Goal: Information Seeking & Learning: Learn about a topic

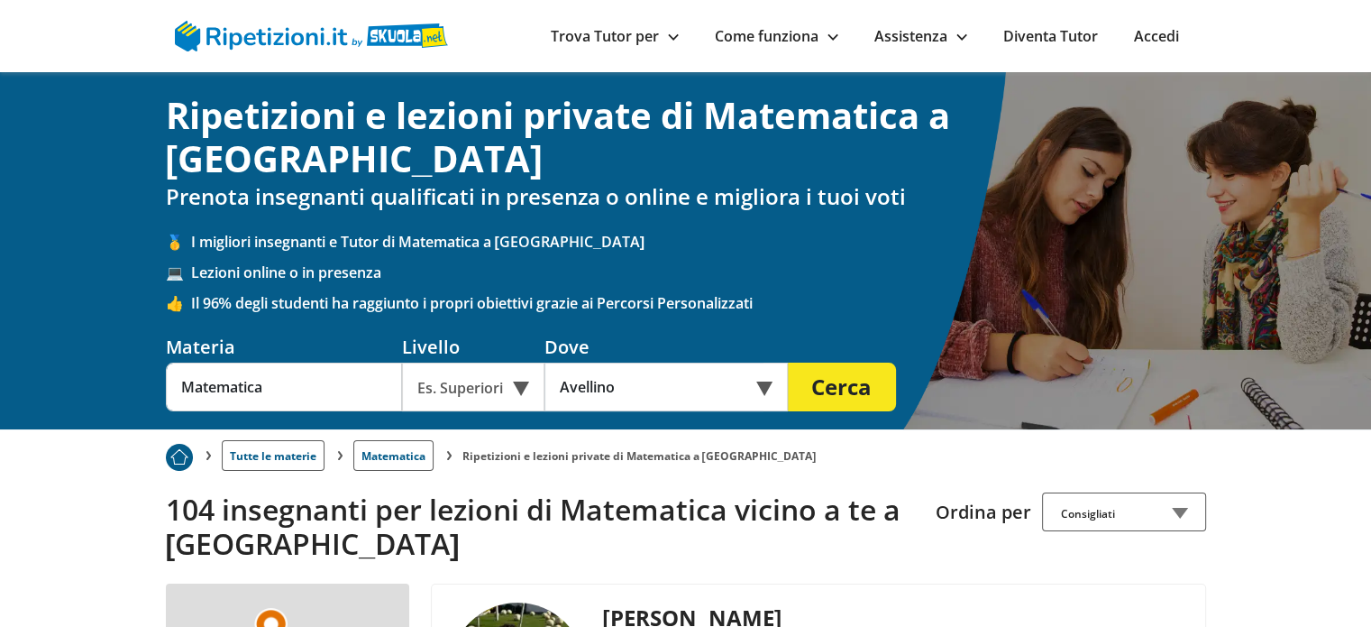
click at [505, 362] on div "Es. Superiori" at bounding box center [473, 386] width 142 height 49
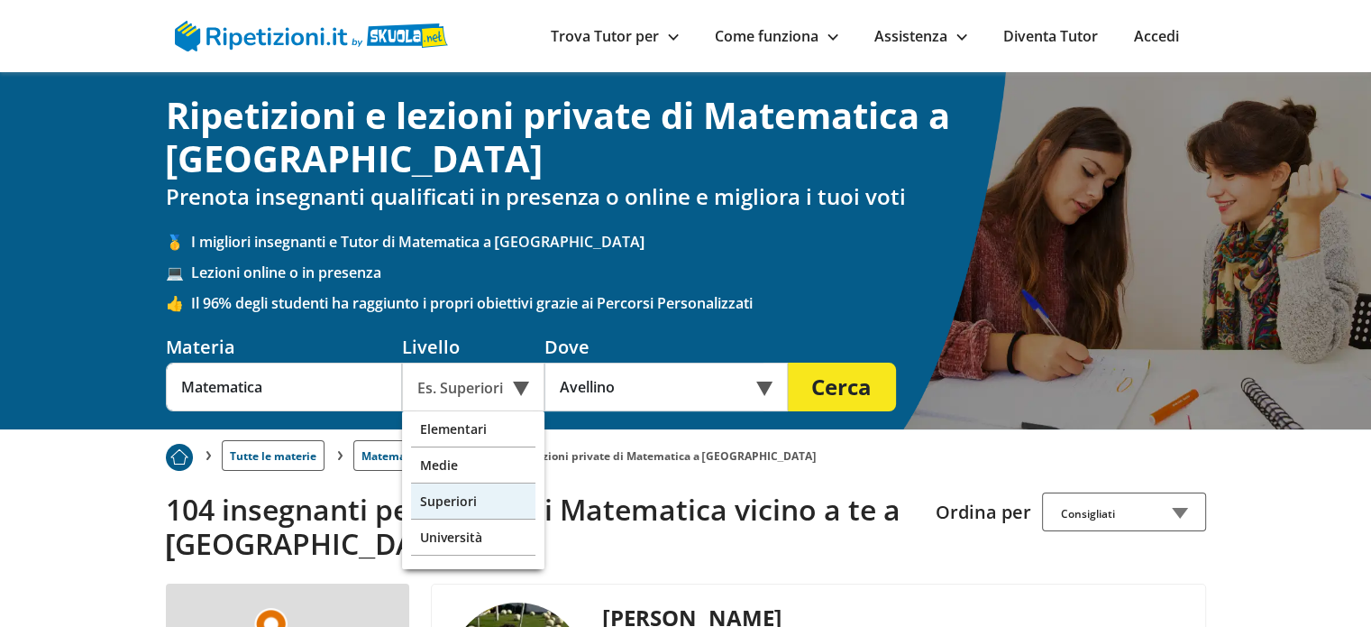
click at [451, 483] on div "Superiori" at bounding box center [473, 501] width 124 height 36
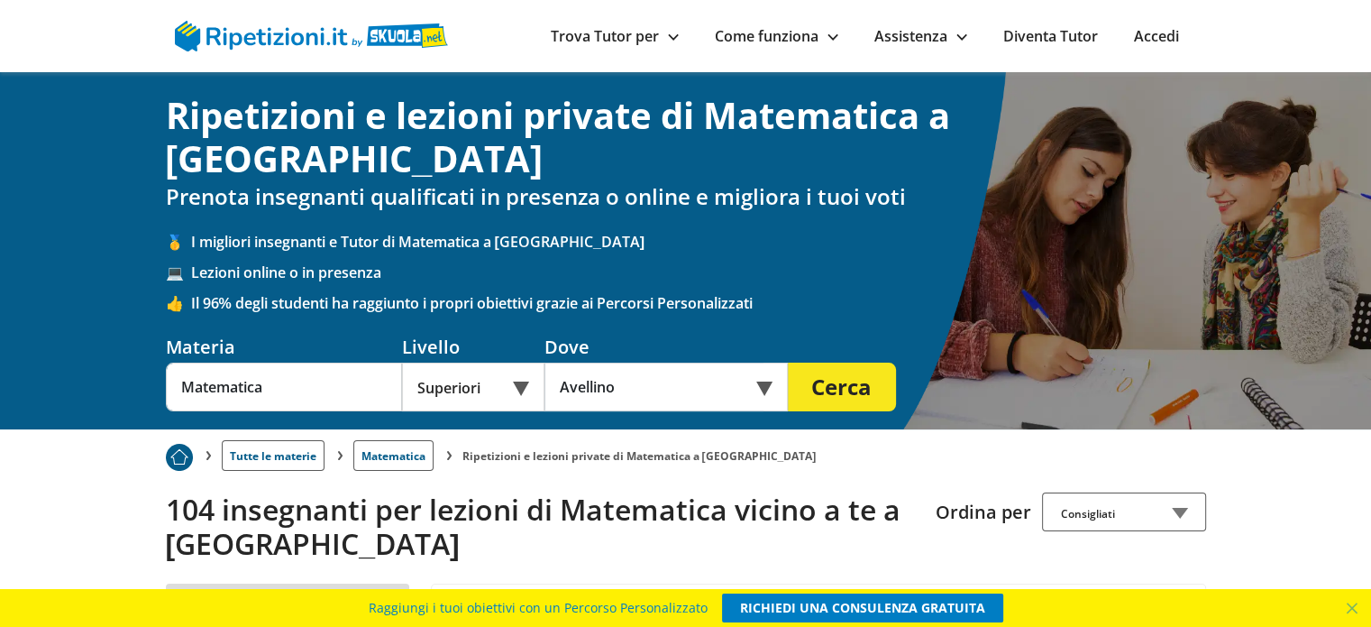
click at [866, 362] on button "Cerca" at bounding box center [842, 386] width 108 height 49
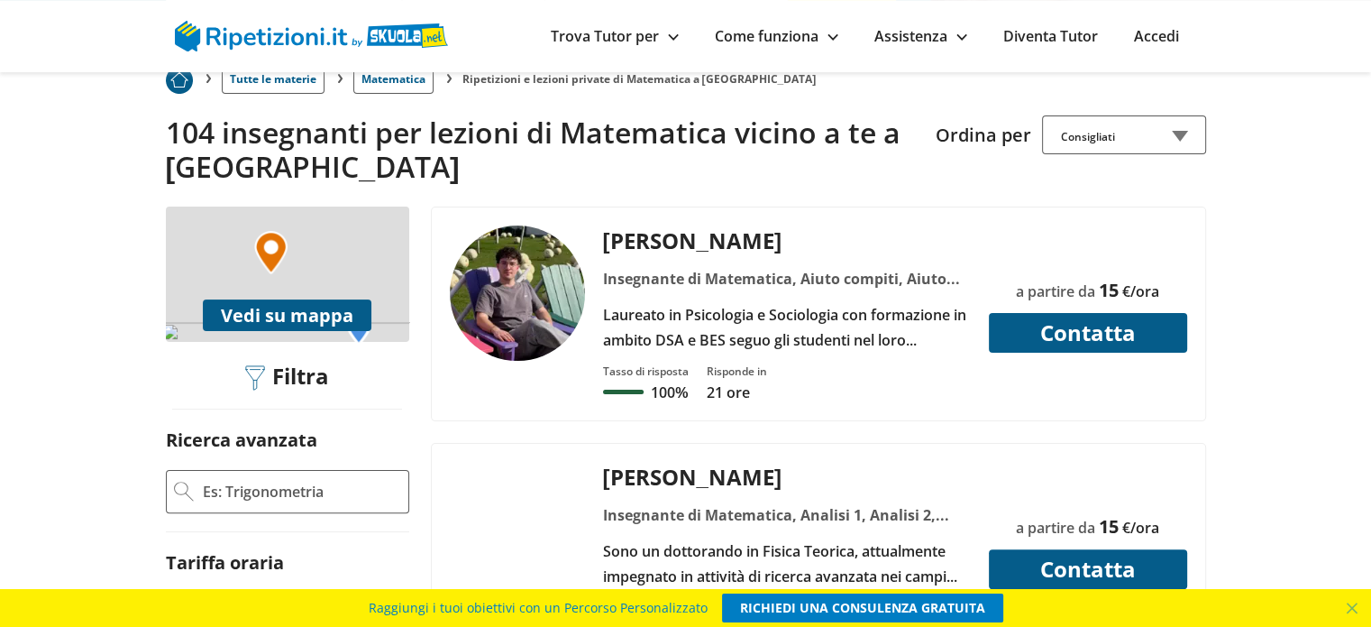
scroll to position [467, 0]
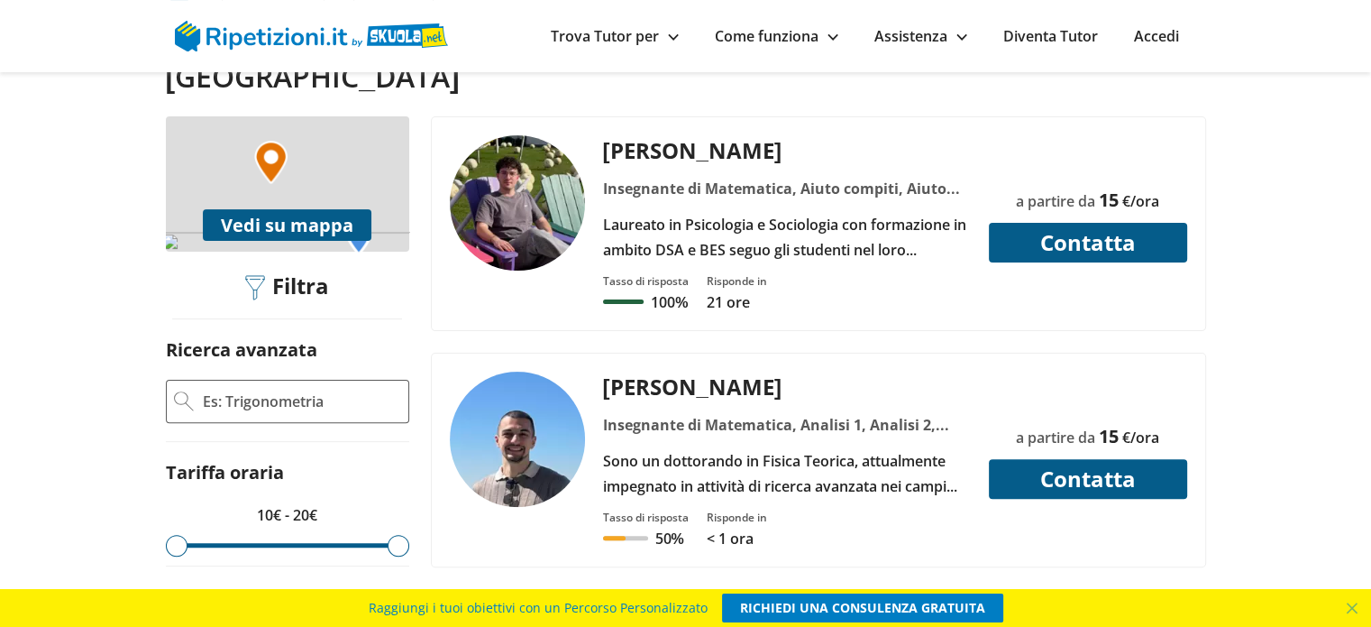
click at [729, 412] on div "Insegnante di Matematica, Analisi 1, Analisi 2, Analisi complessa, Analisi dei …" at bounding box center [786, 424] width 381 height 25
click at [501, 371] on img at bounding box center [517, 438] width 135 height 135
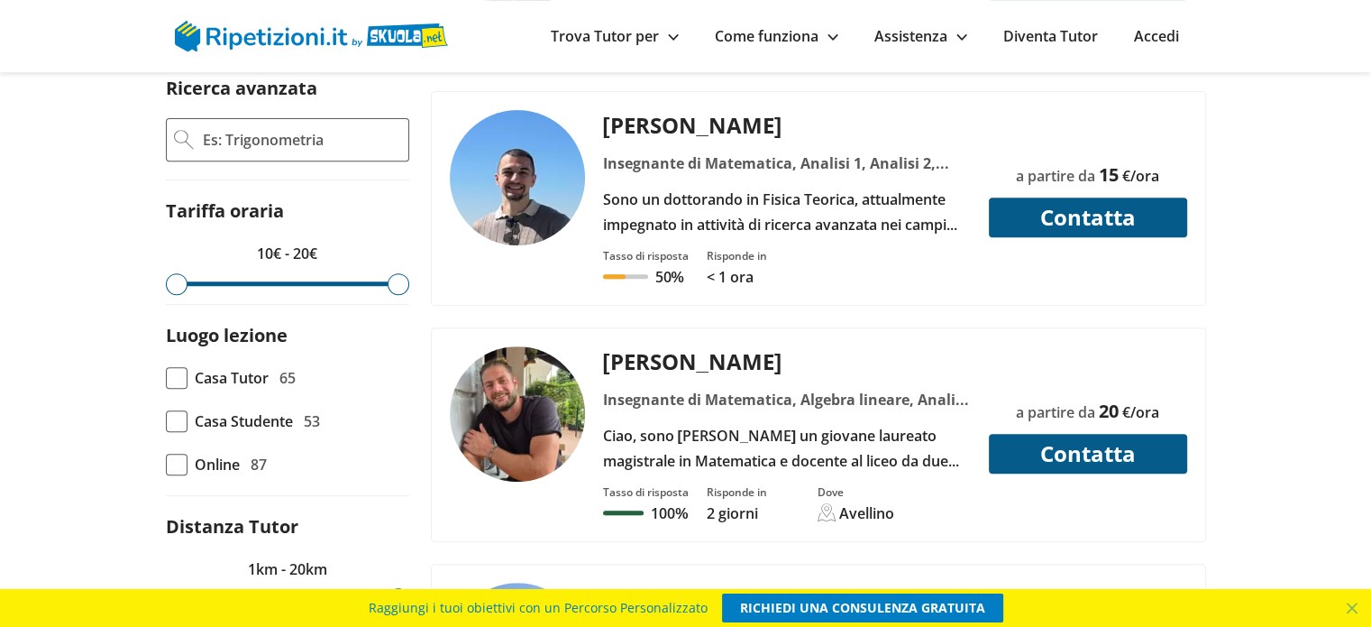
scroll to position [738, 0]
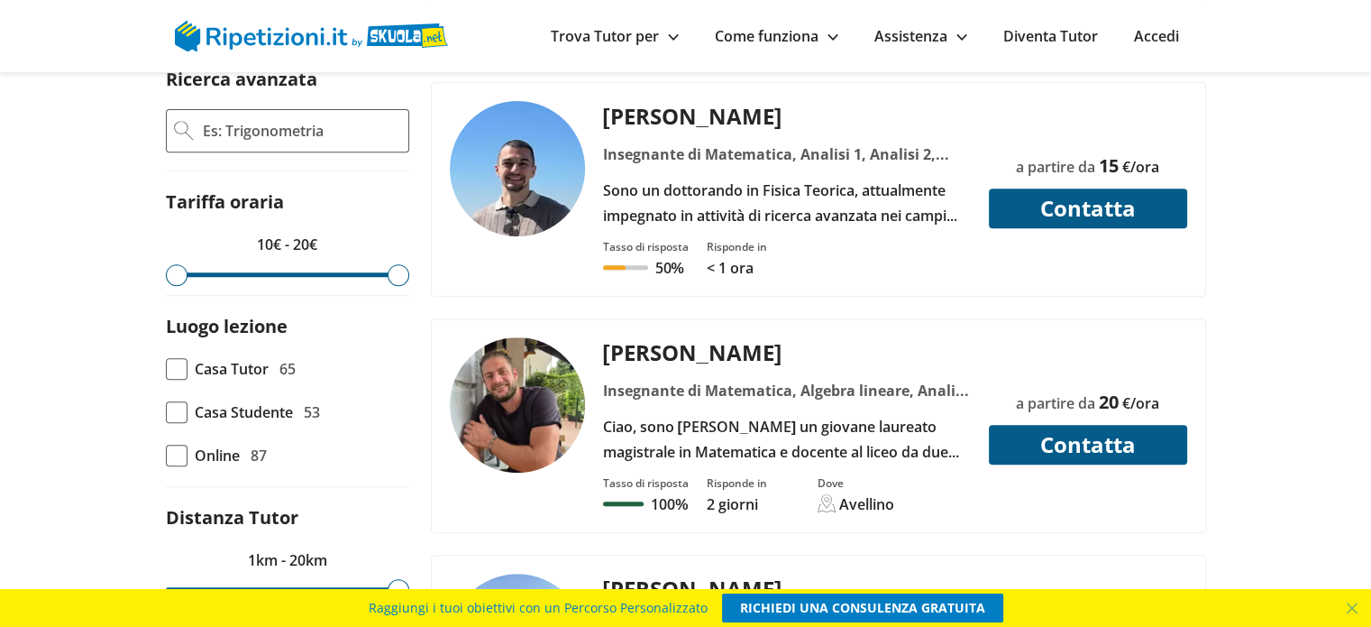
click at [678, 378] on div "Insegnante di Matematica, Algebra lineare, Analisi 1, Fisica, Matematica discre…" at bounding box center [786, 390] width 381 height 25
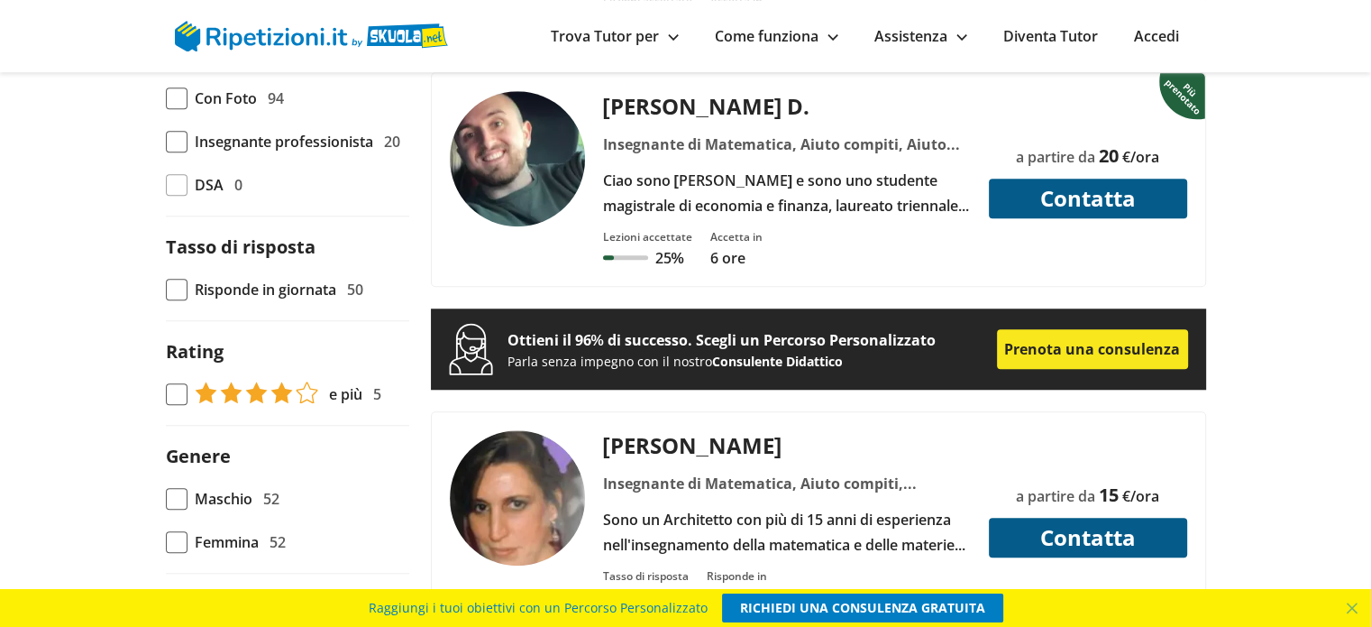
scroll to position [1459, 0]
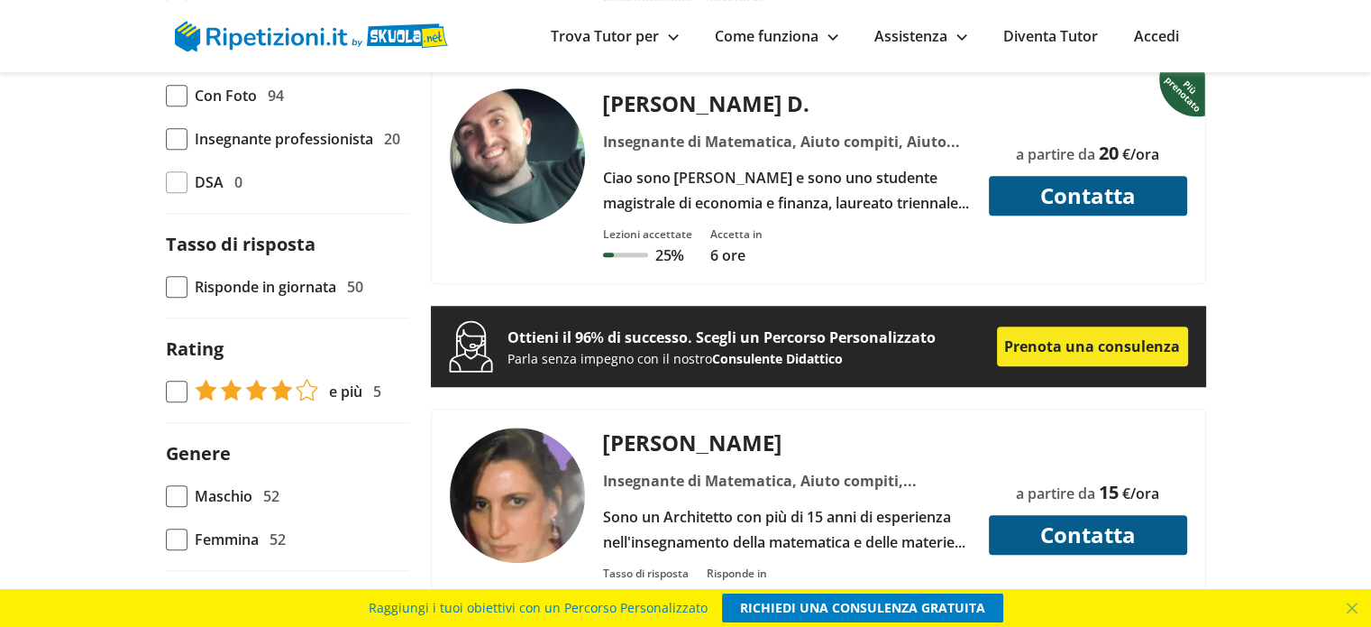
click at [698, 427] on div "[PERSON_NAME]" at bounding box center [786, 442] width 381 height 30
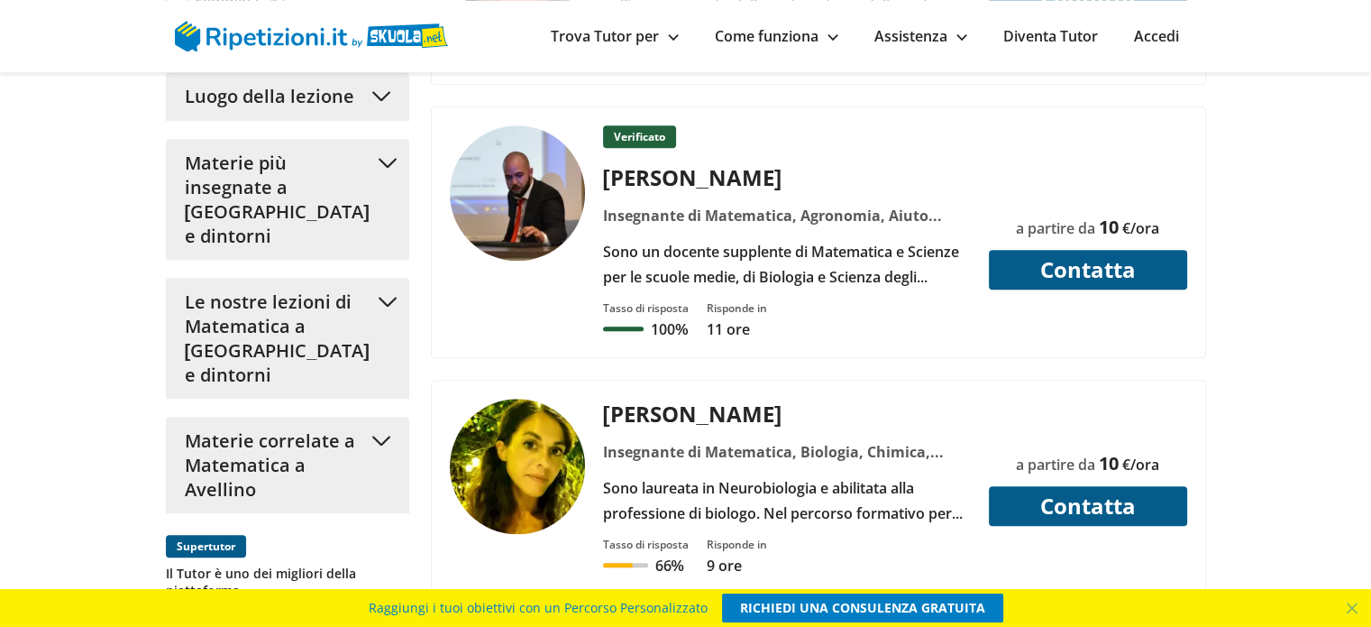
scroll to position [2000, 0]
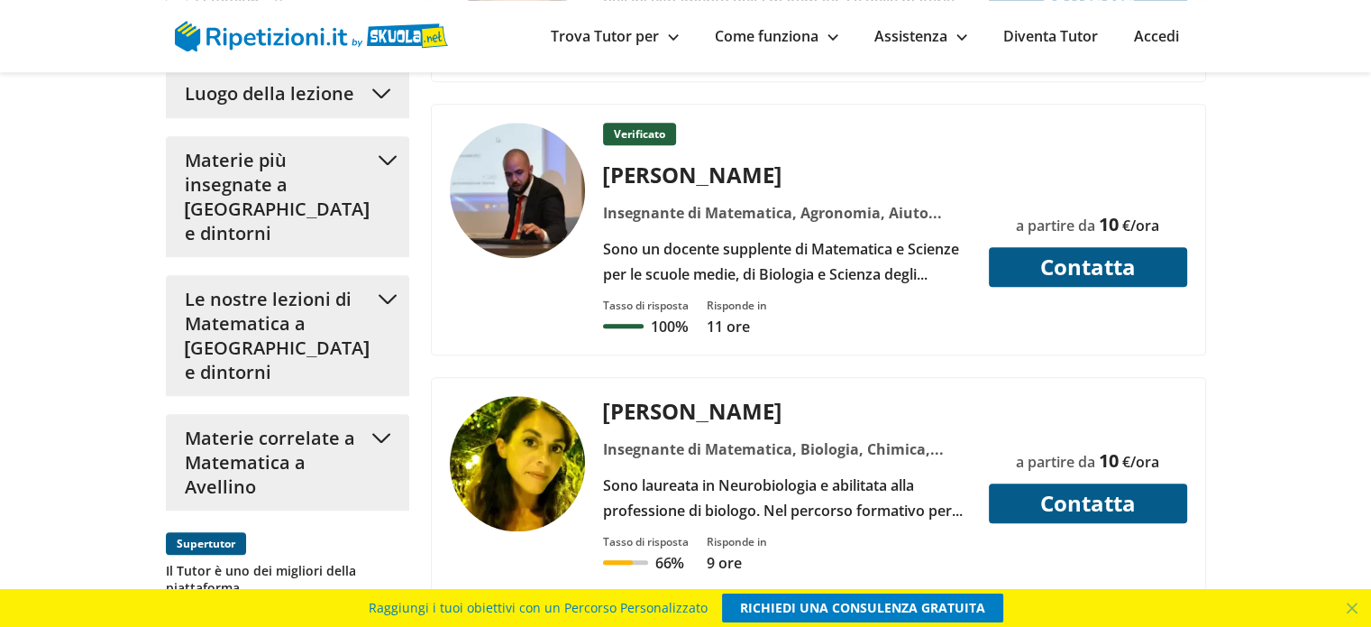
click at [628, 436] on div "Insegnante di Matematica, Biologia, Chimica, Scienze" at bounding box center [786, 448] width 381 height 25
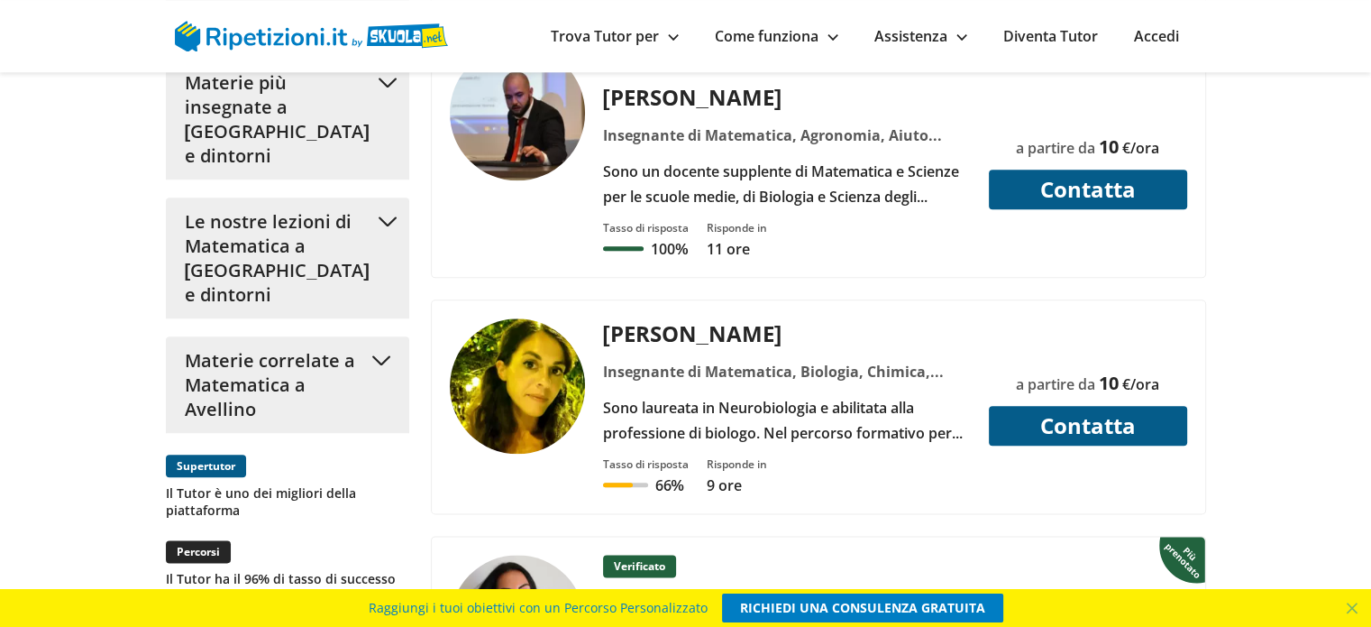
scroll to position [2360, 0]
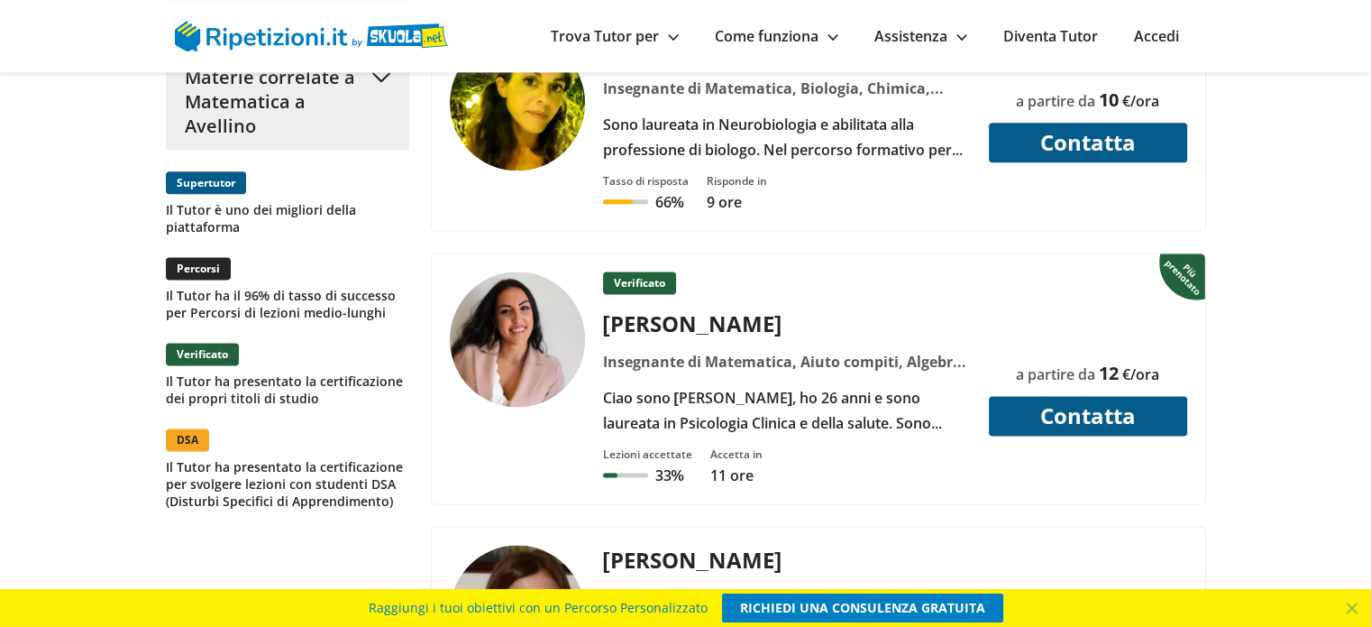
click at [624, 308] on div "[PERSON_NAME]" at bounding box center [786, 323] width 381 height 30
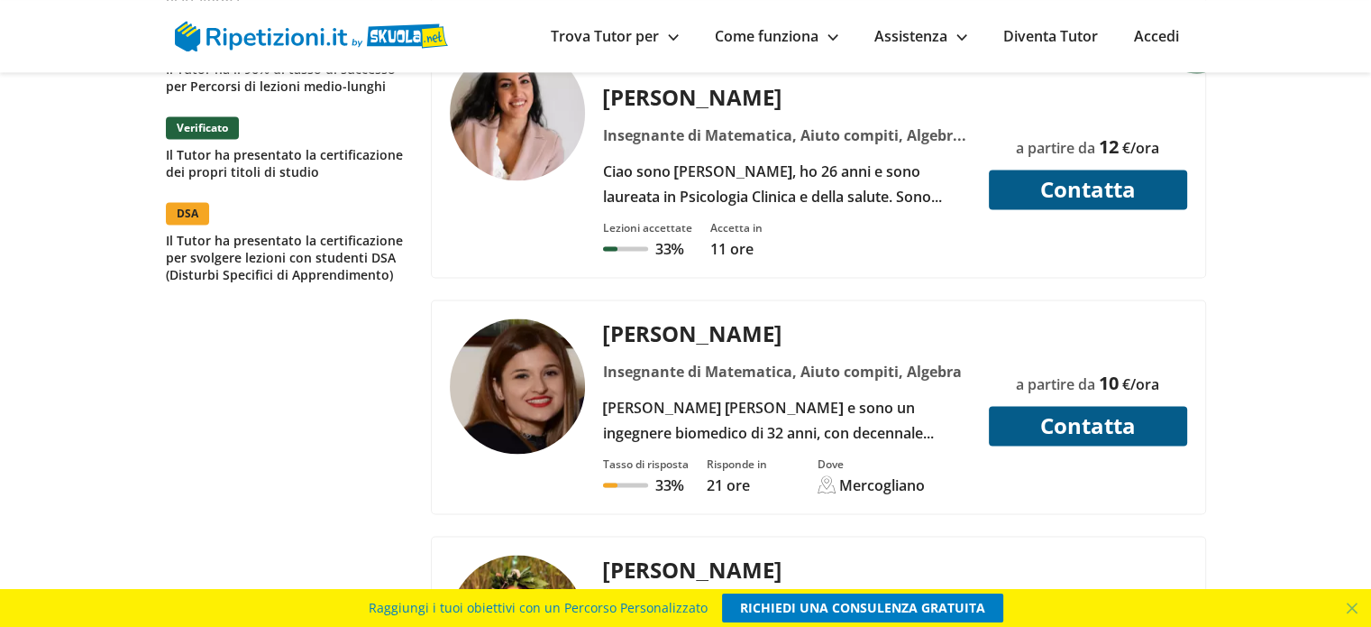
scroll to position [2631, 0]
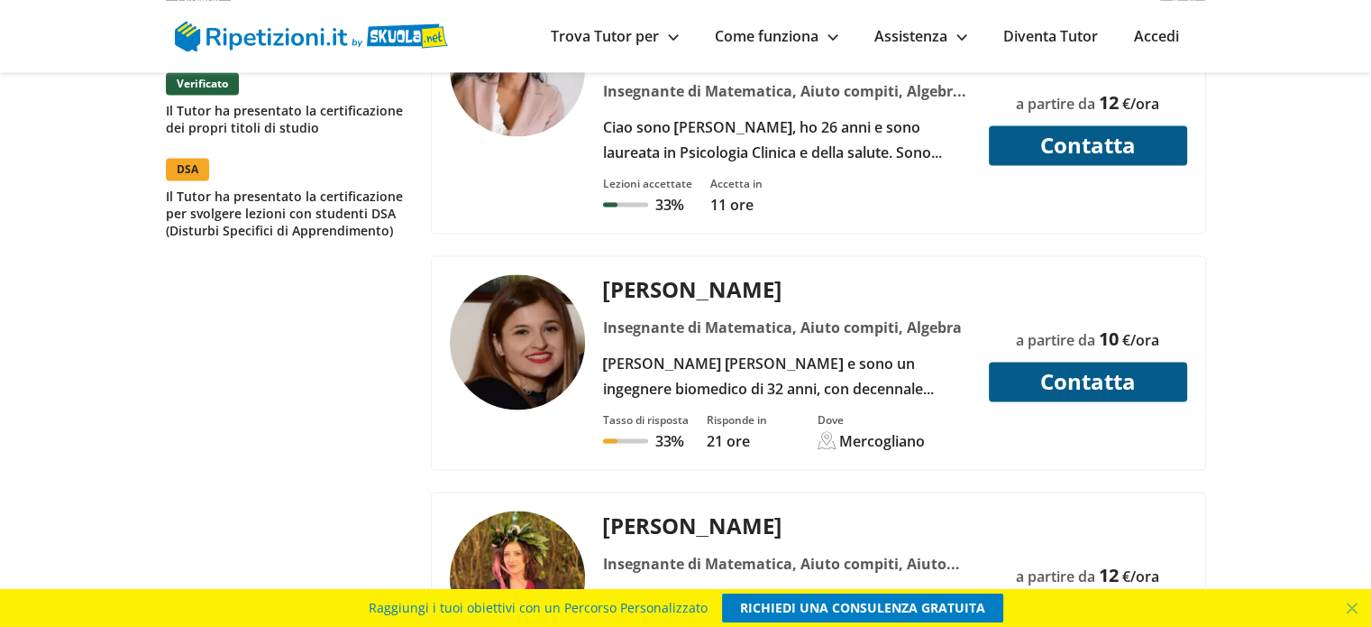
click at [793, 351] on div "[PERSON_NAME] [PERSON_NAME] e sono un ingegnere biomedico di 32 anni, con decen…" at bounding box center [786, 376] width 381 height 50
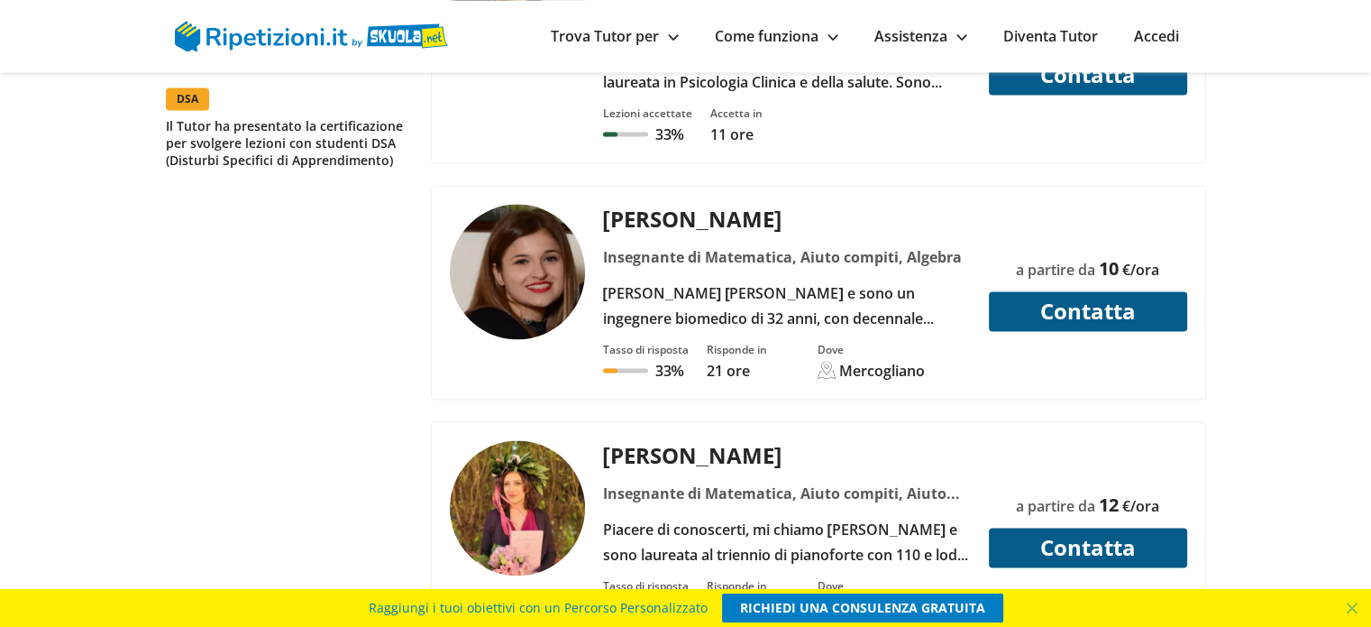
scroll to position [2901, 0]
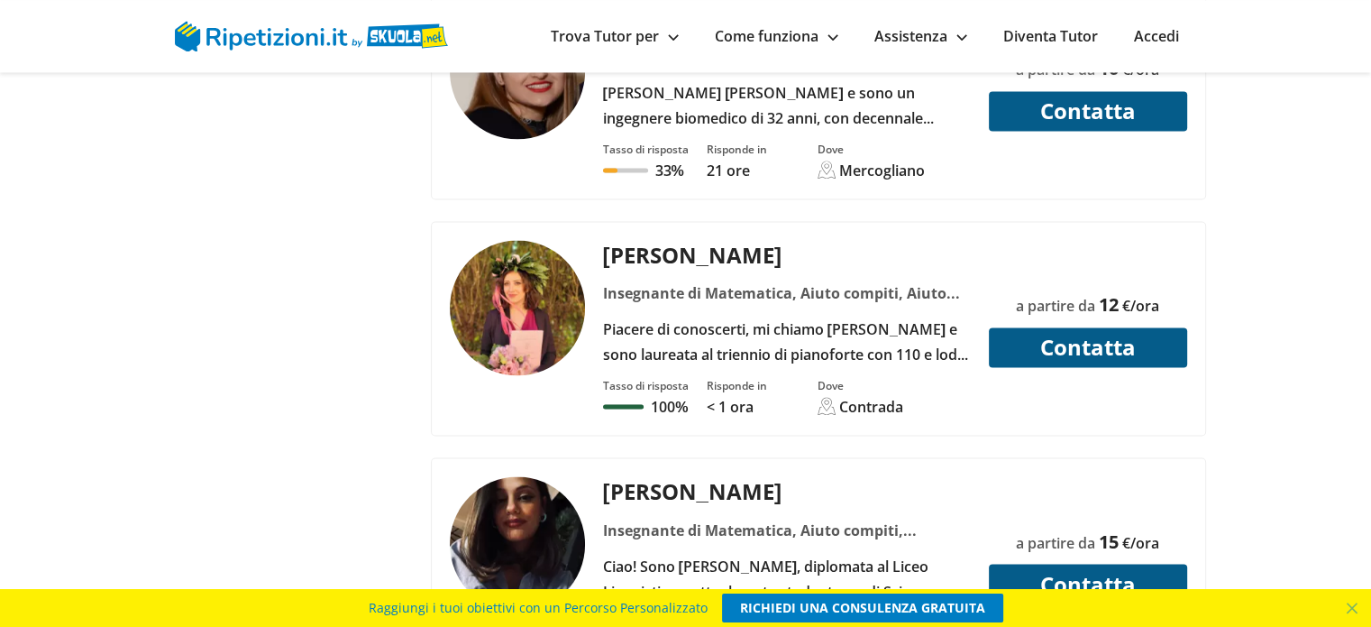
click at [690, 476] on div "[PERSON_NAME]" at bounding box center [786, 491] width 381 height 30
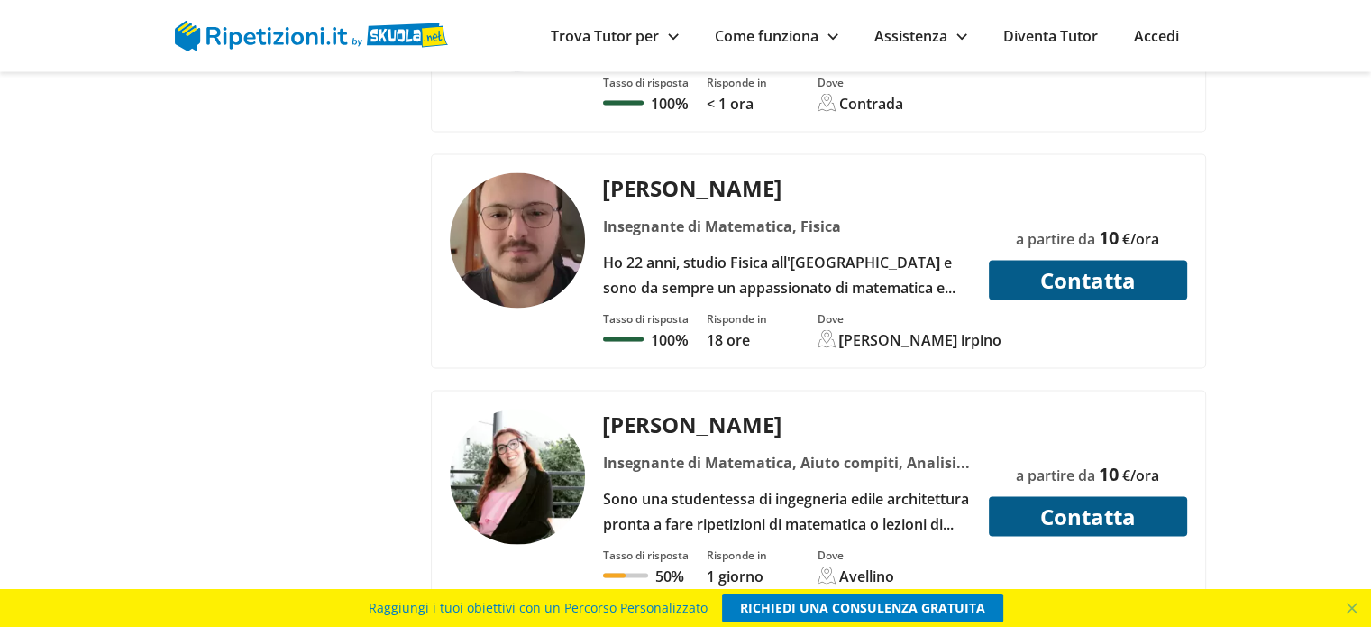
scroll to position [3442, 0]
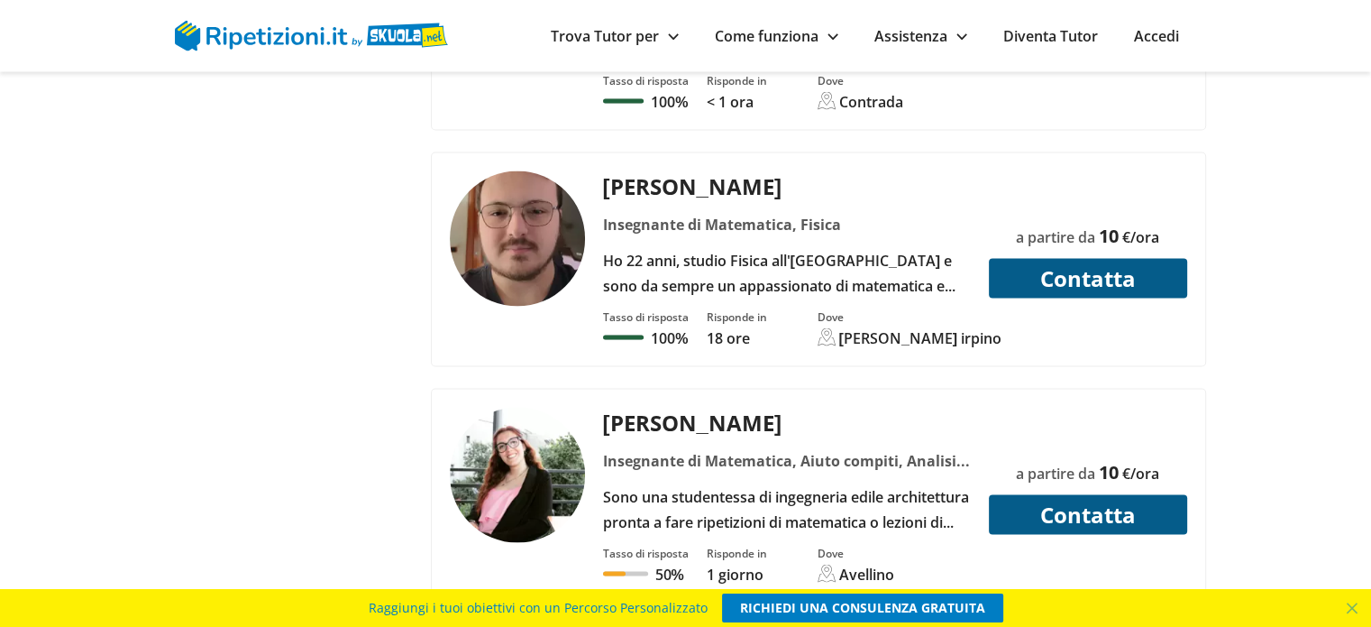
click at [676, 248] on div "Ho 22 anni, studio Fisica all'[GEOGRAPHIC_DATA] e sono da sempre un appassionat…" at bounding box center [786, 273] width 381 height 50
